Goal: Information Seeking & Learning: Learn about a topic

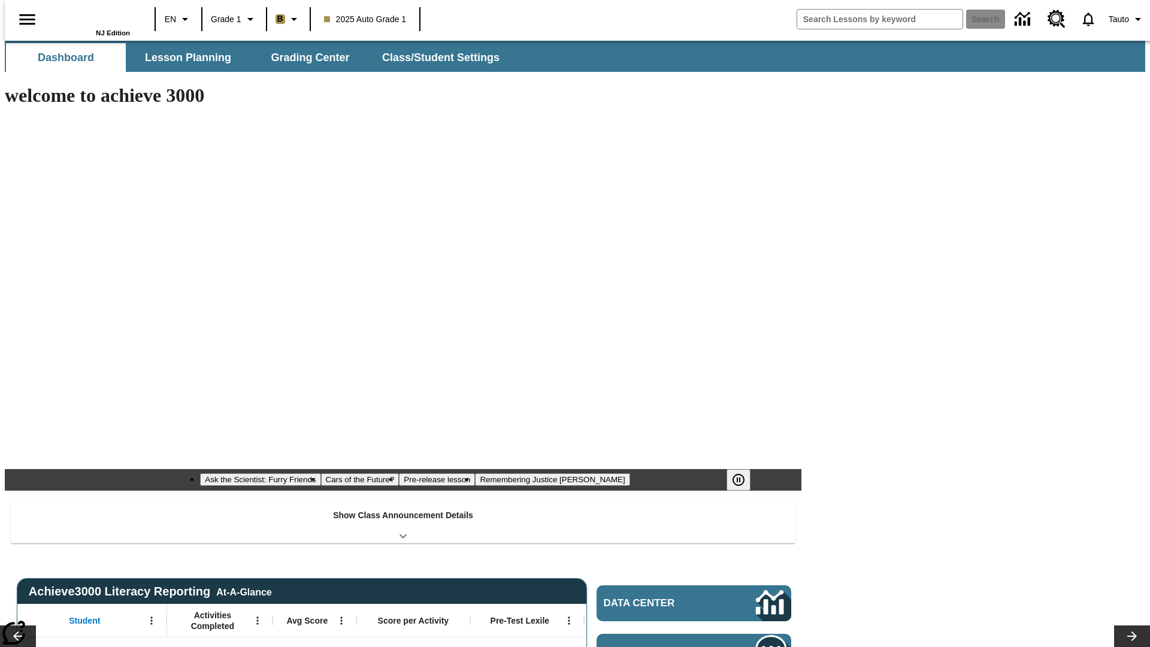
type input "-1"
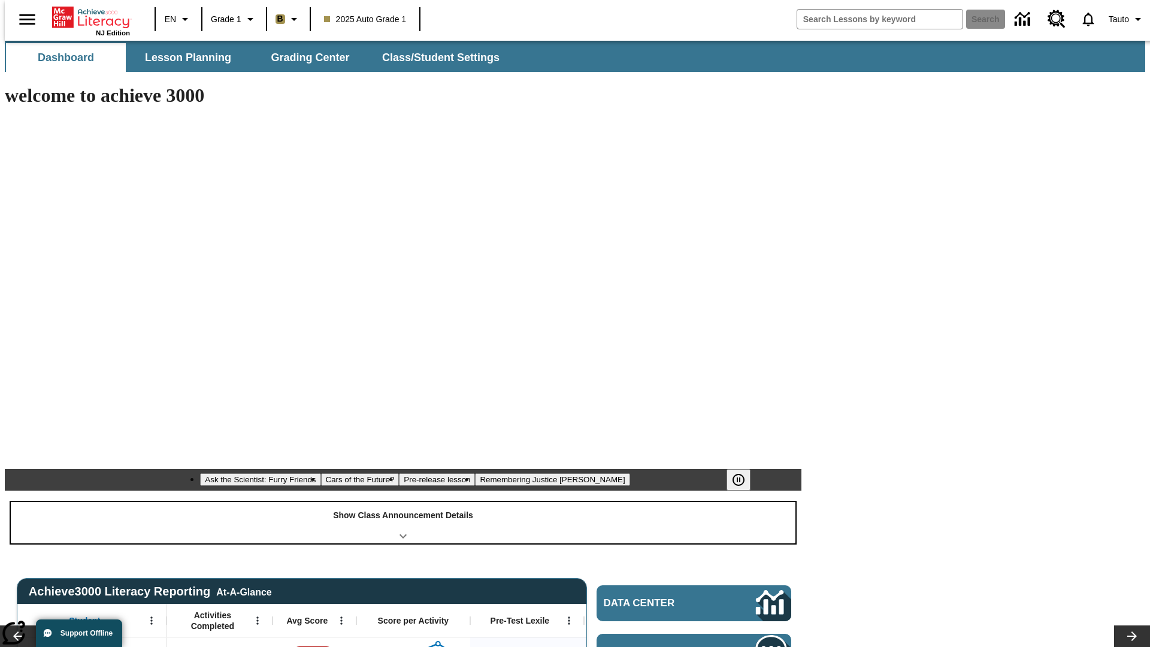
click at [403, 502] on div "Show Class Announcement Details" at bounding box center [403, 522] width 784 height 41
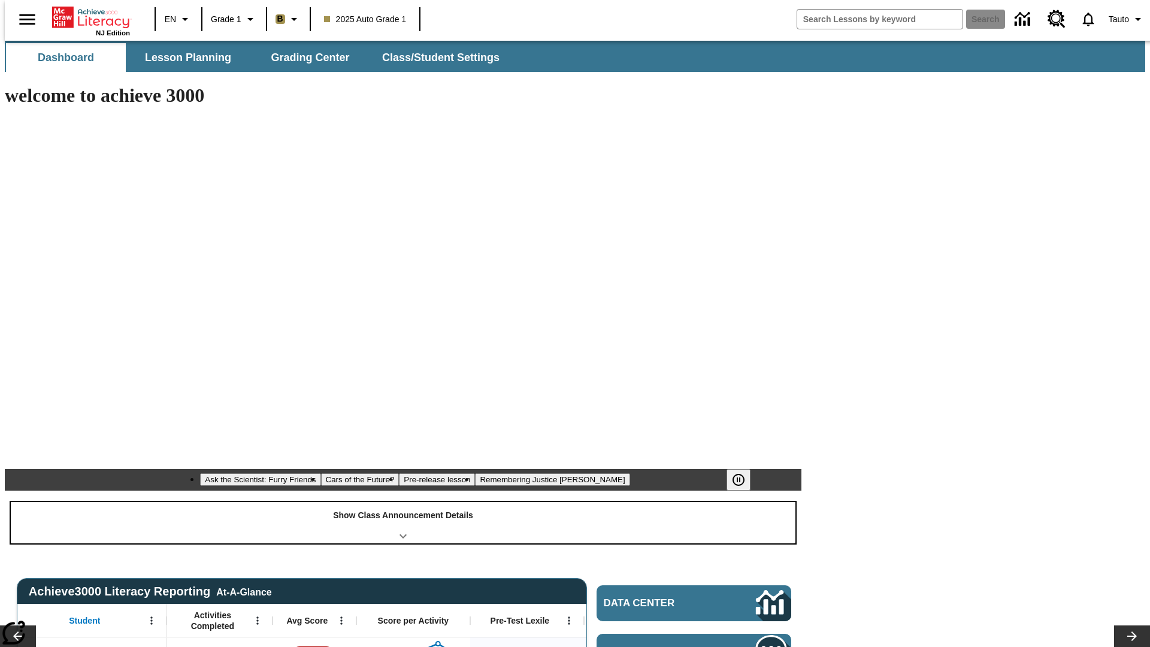
click at [403, 502] on div "Show Class Announcement Details" at bounding box center [403, 522] width 784 height 41
